Goal: Browse casually

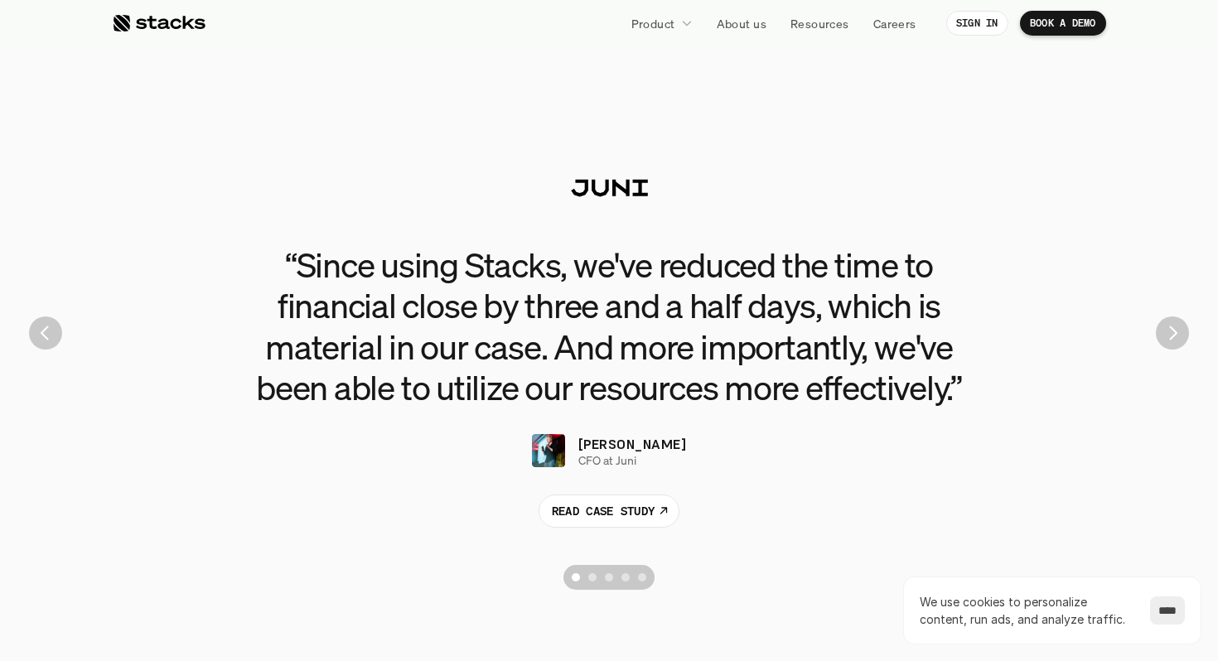
scroll to position [3733, 0]
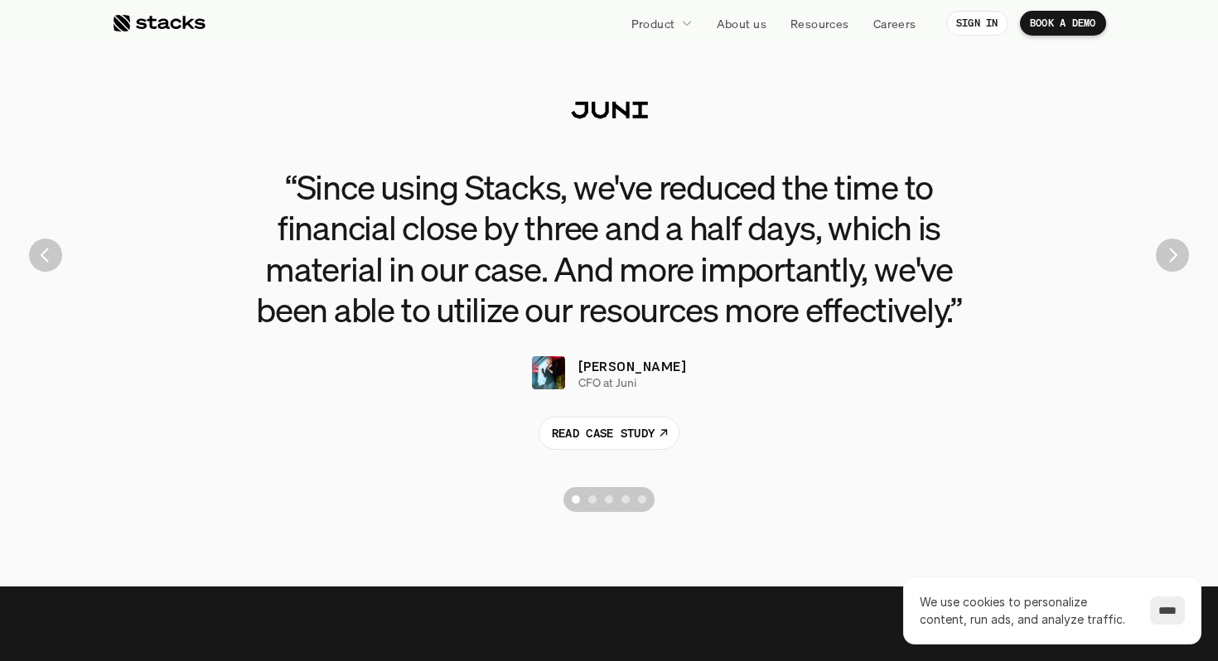
click at [1191, 257] on div "“Since using Stacks, we've reduced the time to financial close by three and a h…" at bounding box center [608, 255] width 1193 height 530
click at [1182, 258] on img "Next" at bounding box center [1172, 255] width 33 height 33
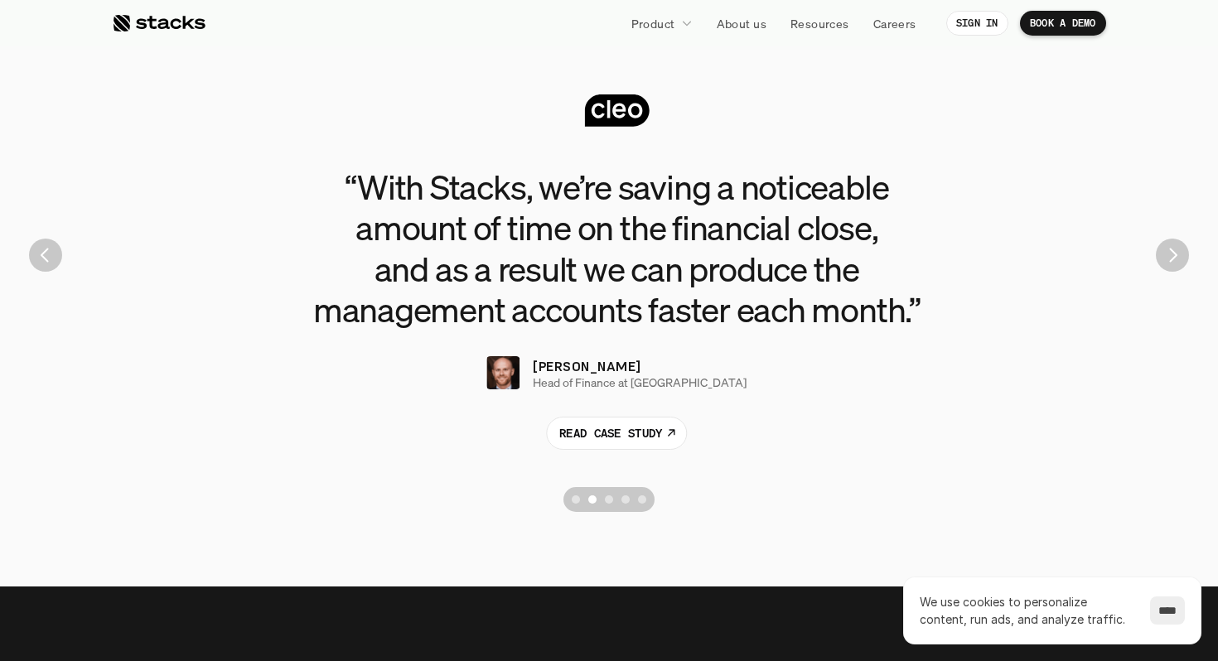
click at [1178, 258] on img "Next" at bounding box center [1172, 255] width 33 height 33
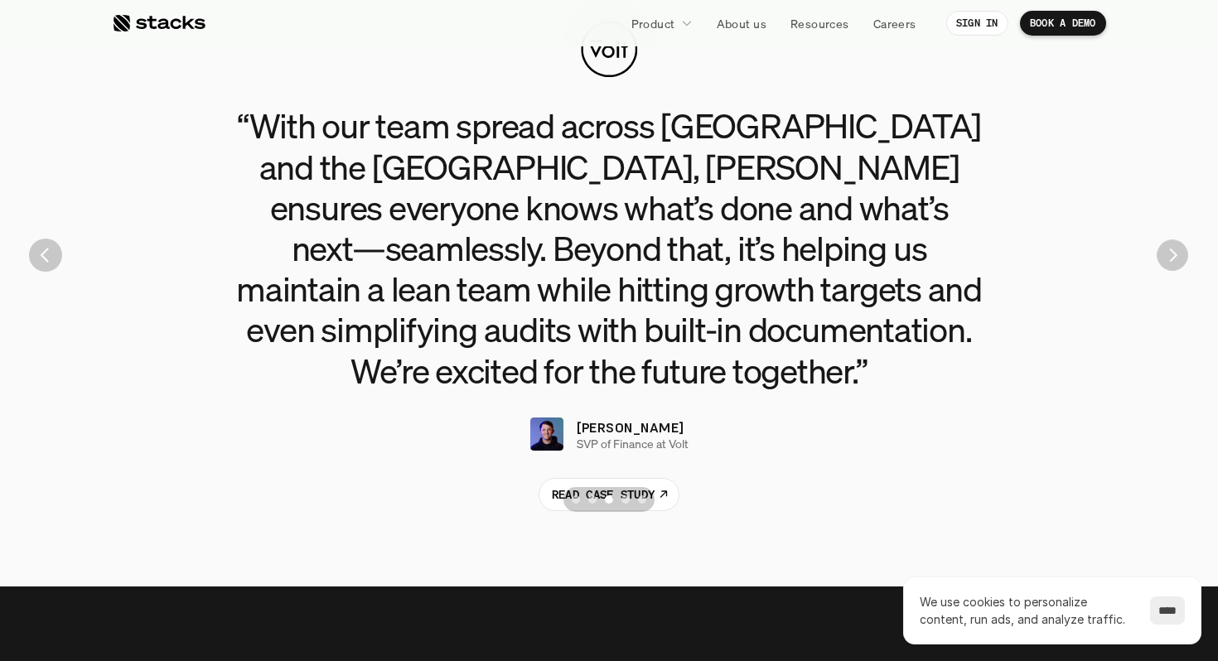
click at [1177, 258] on img "Next" at bounding box center [1171, 254] width 31 height 31
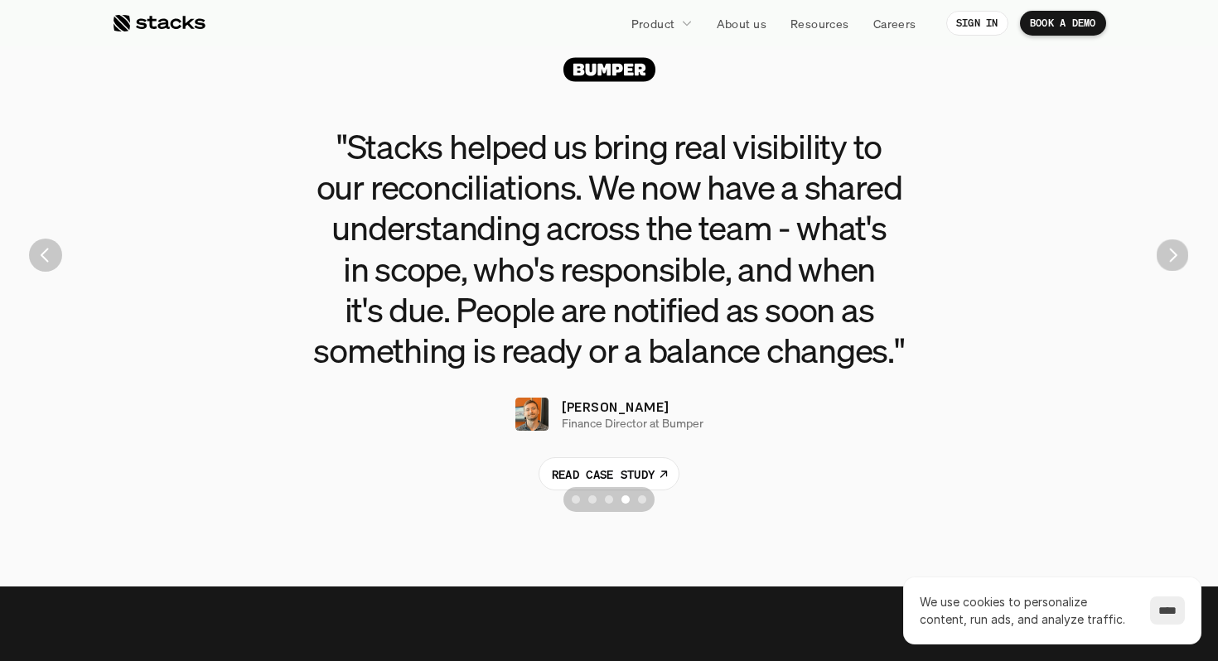
click at [1177, 258] on img "Next" at bounding box center [1172, 255] width 32 height 32
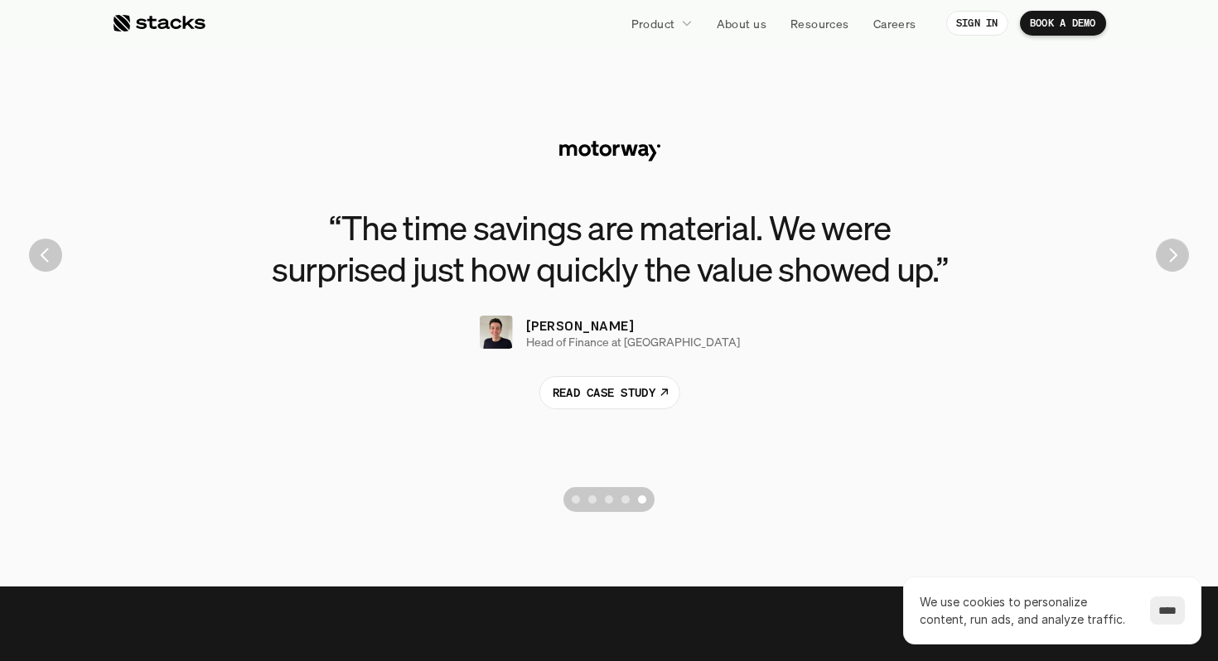
click at [1177, 258] on img "Next" at bounding box center [1172, 255] width 33 height 33
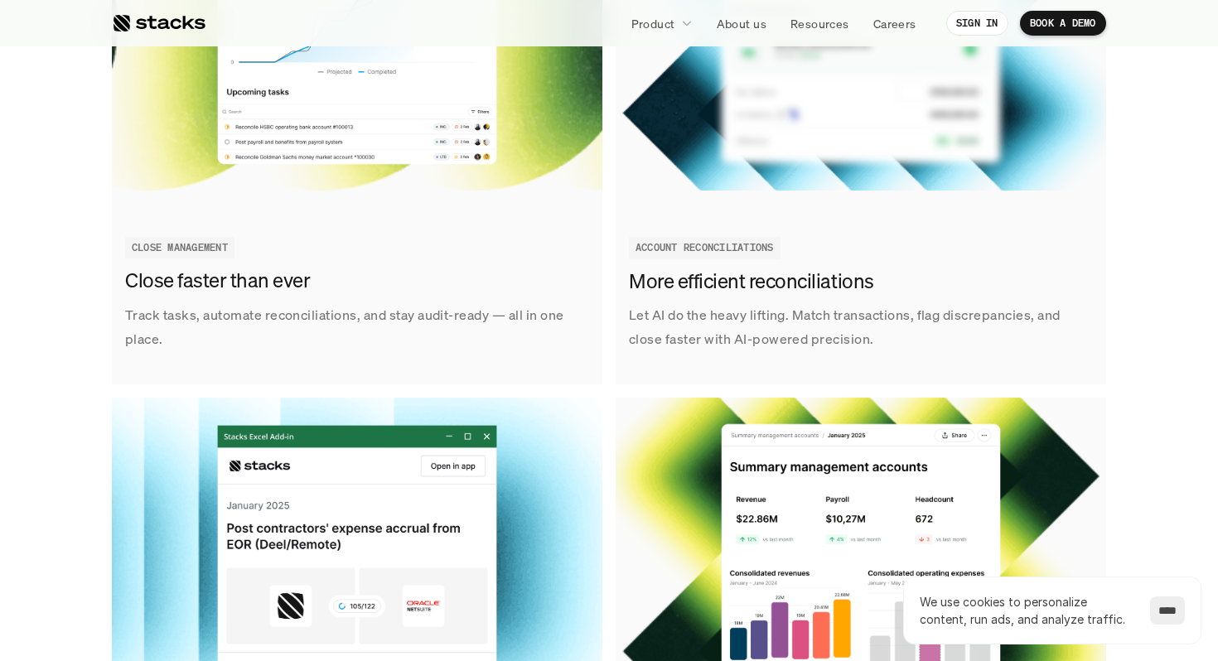
scroll to position [1938, 0]
